Goal: Transaction & Acquisition: Book appointment/travel/reservation

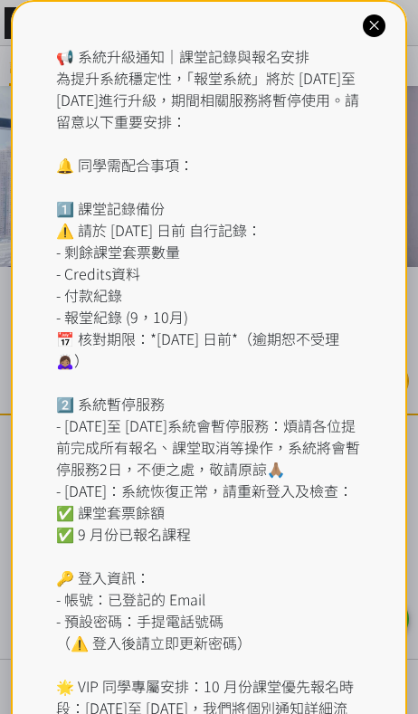
click at [359, 26] on div "📢 系統升級通知｜課堂記錄與報名安排 為提升系統穩定性，「報堂系統」將於 2025 年 9 月 1 日至 2 日進行升級，期間相關服務將暫停使用。請留意以下重…" at bounding box center [209, 425] width 397 height 851
click at [371, 20] on icon at bounding box center [374, 25] width 17 height 17
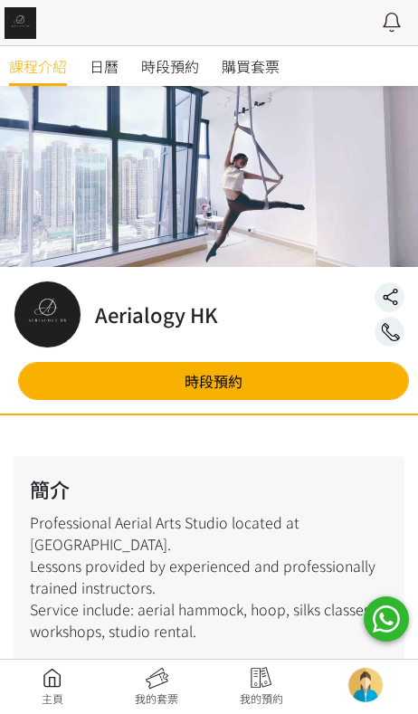
click at [178, 70] on span "時段預約" at bounding box center [170, 66] width 58 height 22
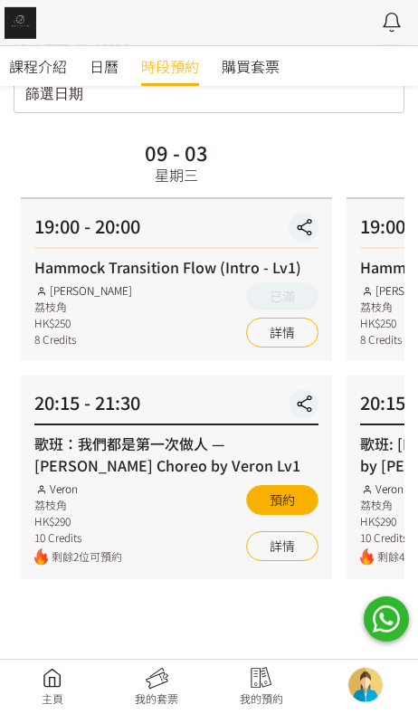
scroll to position [80, 0]
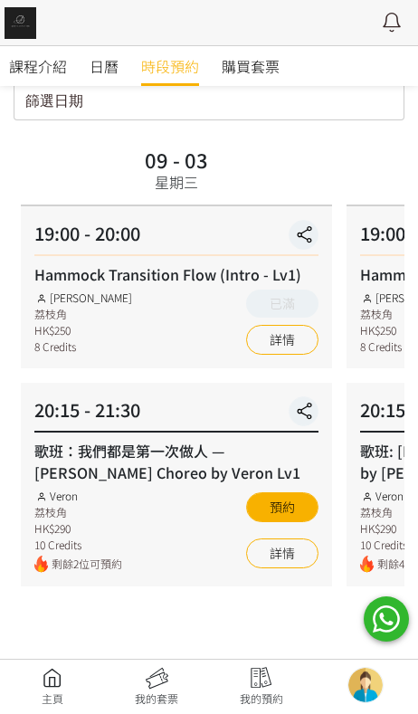
click at [262, 559] on link "詳情" at bounding box center [282, 554] width 72 height 30
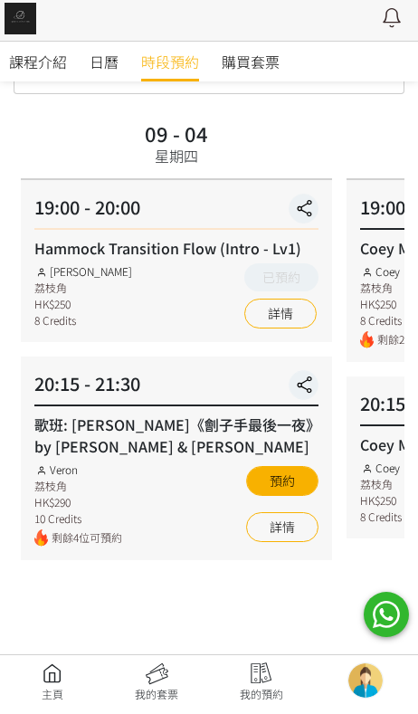
click at [261, 538] on link "詳情" at bounding box center [282, 532] width 72 height 30
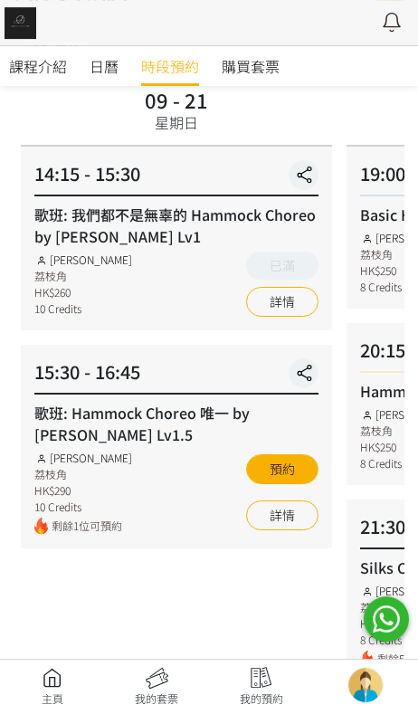
scroll to position [129, 0]
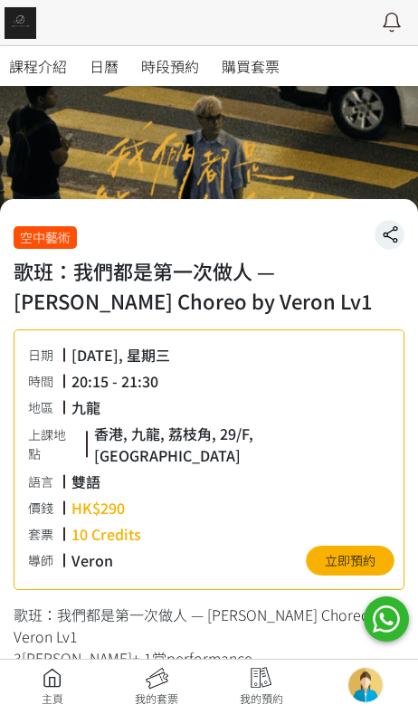
scroll to position [39, 0]
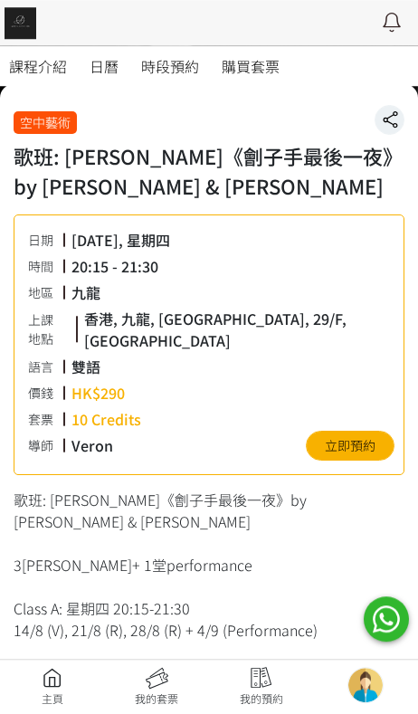
scroll to position [213, 0]
